Goal: Find specific page/section: Find specific page/section

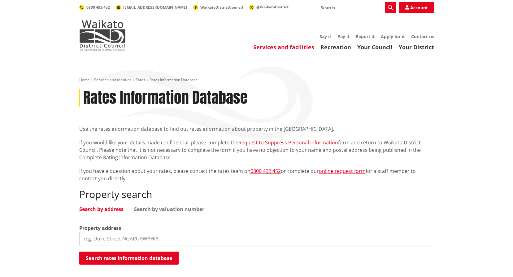
scroll to position [62, 0]
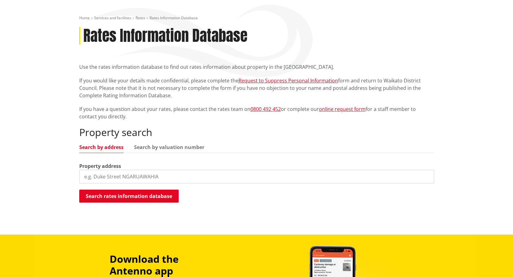
click at [116, 170] on input "search" at bounding box center [256, 177] width 355 height 14
type input "19 [PERSON_NAME] avenue"
click at [125, 194] on button "Search rates information database" at bounding box center [128, 195] width 99 height 13
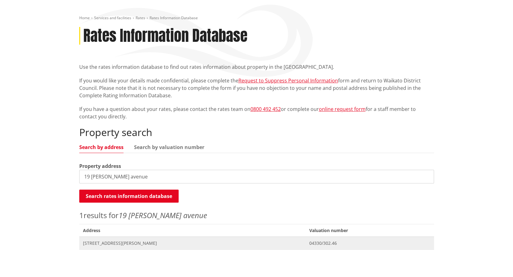
click at [130, 243] on span "[STREET_ADDRESS][PERSON_NAME]" at bounding box center [192, 243] width 219 height 6
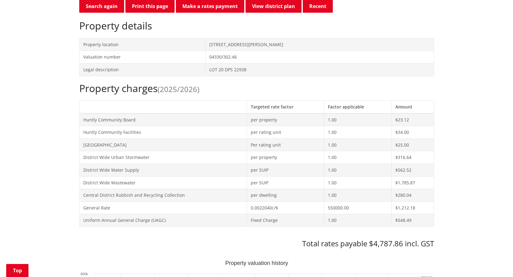
scroll to position [93, 0]
